Goal: Information Seeking & Learning: Learn about a topic

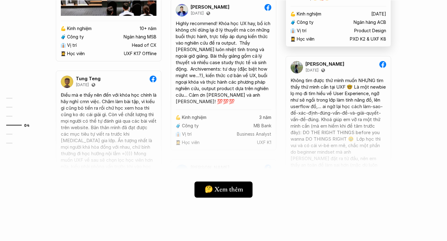
scroll to position [1442, 0]
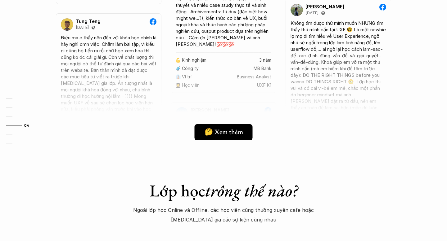
click at [218, 83] on div at bounding box center [223, 95] width 372 height 109
click at [220, 135] on h5 "🤔 Xem thêm" at bounding box center [221, 132] width 38 height 8
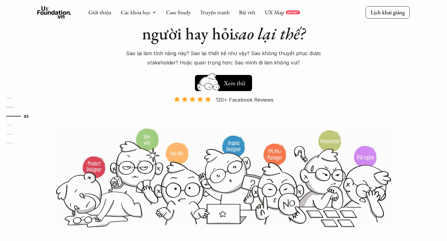
scroll to position [0, 0]
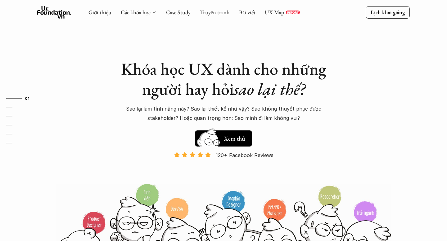
click at [206, 12] on link "Truyện tranh" at bounding box center [215, 12] width 30 height 7
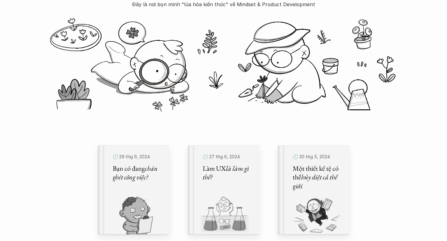
scroll to position [103, 0]
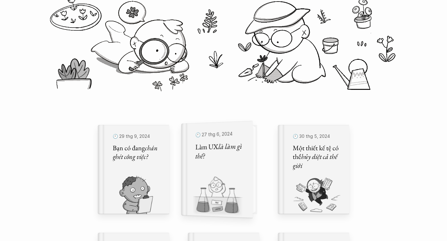
click at [198, 153] on em "là làm gì thế?" at bounding box center [219, 152] width 48 height 20
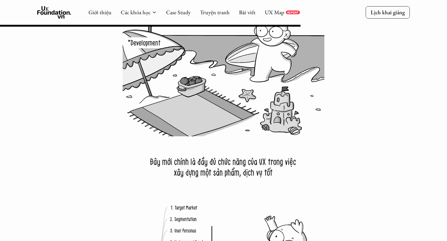
scroll to position [4371, 0]
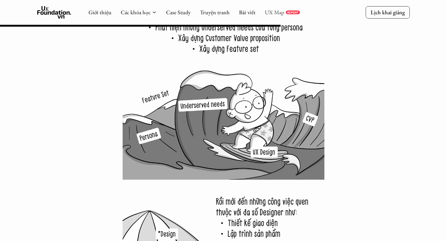
click at [272, 14] on link "UX Map" at bounding box center [275, 12] width 20 height 7
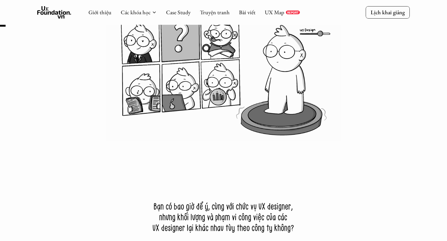
scroll to position [112, 0]
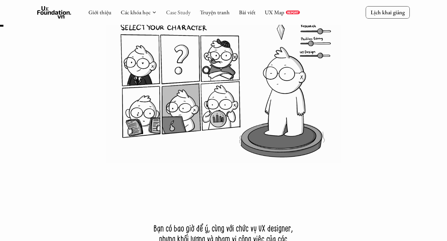
click at [177, 14] on link "Case Study" at bounding box center [178, 12] width 25 height 7
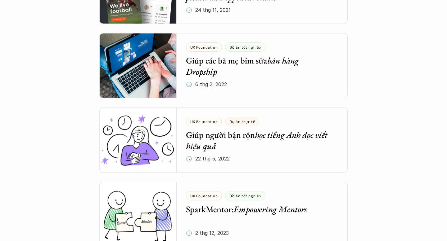
scroll to position [1887, 0]
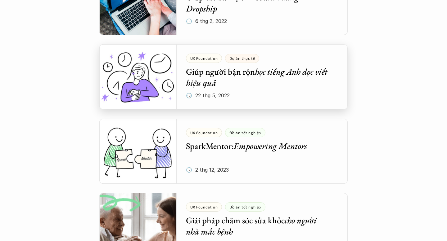
click at [256, 71] on div at bounding box center [223, 76] width 248 height 65
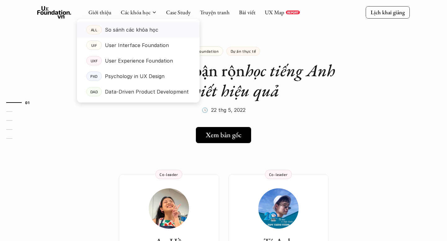
click at [135, 31] on p "So sánh các khóa học" at bounding box center [131, 29] width 53 height 9
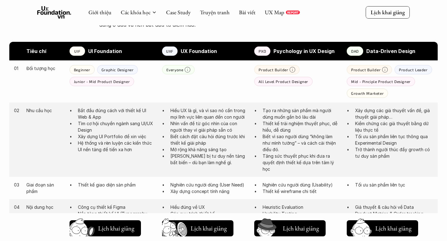
scroll to position [304, 0]
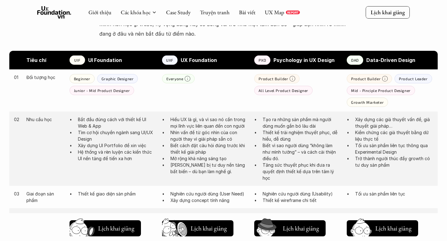
click at [204, 63] on p "UX Foundation" at bounding box center [215, 60] width 68 height 9
click at [182, 77] on p "Everyone" at bounding box center [174, 79] width 17 height 4
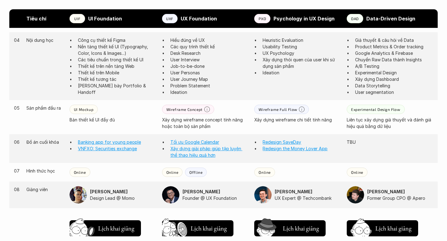
scroll to position [515, 0]
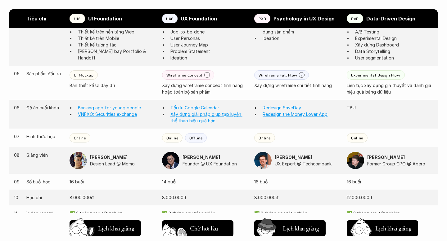
click at [197, 225] on h5 "Chờ hơi lâu" at bounding box center [204, 228] width 28 height 9
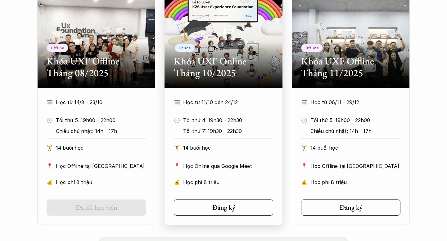
scroll to position [335, 0]
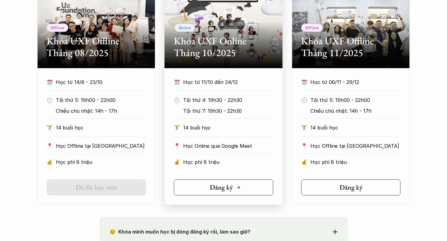
click at [220, 190] on h5 "Đăng ký" at bounding box center [221, 188] width 23 height 8
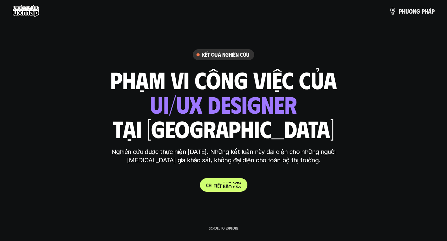
click at [223, 185] on p "C h i t i ế t b á o c á o" at bounding box center [223, 185] width 35 height 6
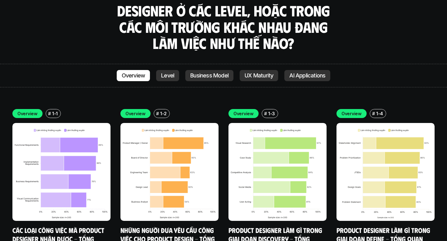
scroll to position [1742, 0]
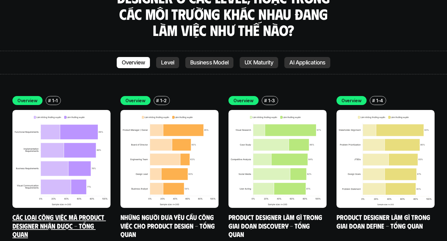
click at [98, 213] on h5 "Các loại công việc mà Product Designer nhận được - Tổng quan" at bounding box center [61, 226] width 98 height 26
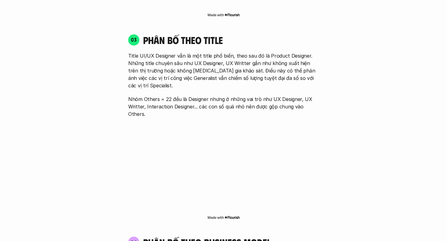
scroll to position [887, 0]
drag, startPoint x: 300, startPoint y: 84, endPoint x: 144, endPoint y: 93, distance: 156.7
click at [144, 95] on p "Nhóm Others = 22 đều là Designer nhưng ở những vai trò như UX Designer, UX Writ…" at bounding box center [223, 106] width 191 height 22
copy p "UX Writter,"
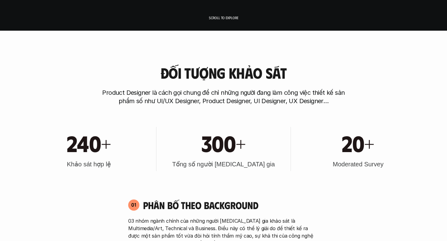
scroll to position [0, 0]
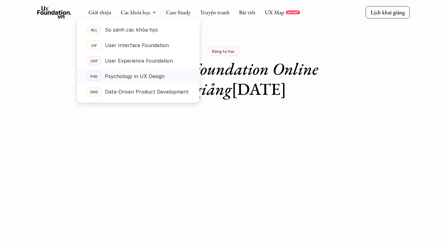
click at [141, 77] on p "Psychology in UX Design" at bounding box center [135, 76] width 60 height 9
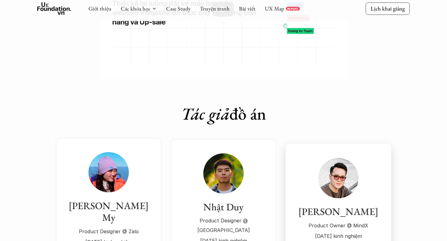
scroll to position [2110, 0]
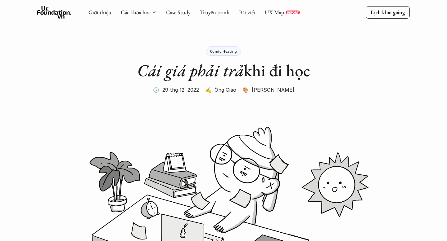
click at [245, 12] on link "Bài viết" at bounding box center [247, 12] width 16 height 7
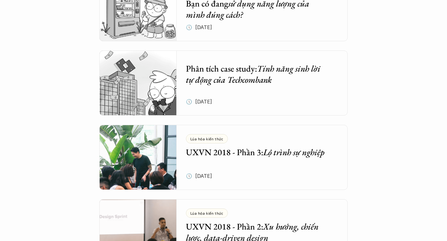
scroll to position [1774, 0]
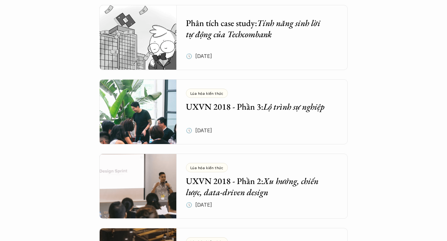
click at [308, 21] on em "Tính năng sinh lời tự động của Techcombank" at bounding box center [254, 28] width 136 height 22
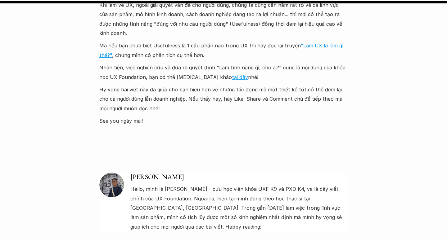
scroll to position [3095, 0]
